Goal: Information Seeking & Learning: Check status

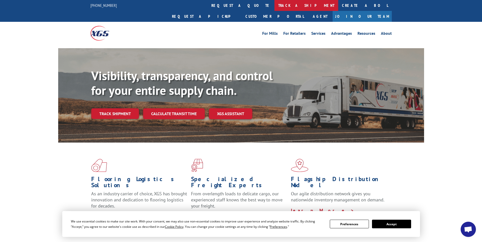
drag, startPoint x: 224, startPoint y: 2, endPoint x: 209, endPoint y: 13, distance: 18.9
click at [274, 2] on link "track a shipment" at bounding box center [306, 5] width 64 height 11
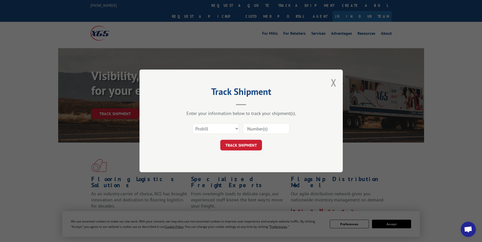
click at [265, 128] on input at bounding box center [266, 129] width 47 height 11
paste input "17673595"
type input "17673595"
click at [235, 144] on button "TRACK SHIPMENT" at bounding box center [241, 145] width 42 height 11
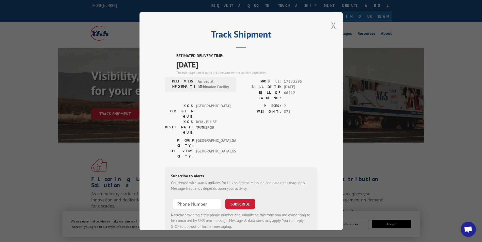
click at [331, 26] on button "Close modal" at bounding box center [334, 25] width 6 height 13
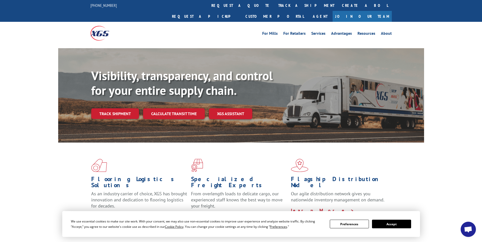
drag, startPoint x: 236, startPoint y: 7, endPoint x: 239, endPoint y: 17, distance: 10.7
click at [274, 7] on link "track a shipment" at bounding box center [306, 5] width 64 height 11
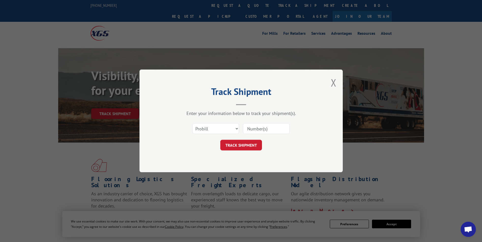
click at [260, 128] on input at bounding box center [266, 129] width 47 height 11
paste input "17673603"
type input "17673603"
click at [252, 141] on button "TRACK SHIPMENT" at bounding box center [241, 145] width 42 height 11
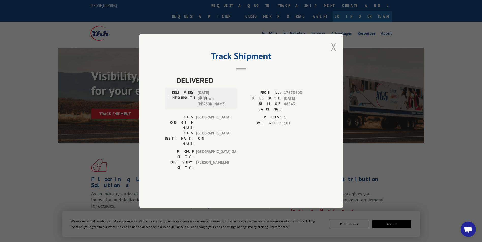
click at [332, 54] on button "Close modal" at bounding box center [334, 46] width 6 height 13
